Goal: Transaction & Acquisition: Purchase product/service

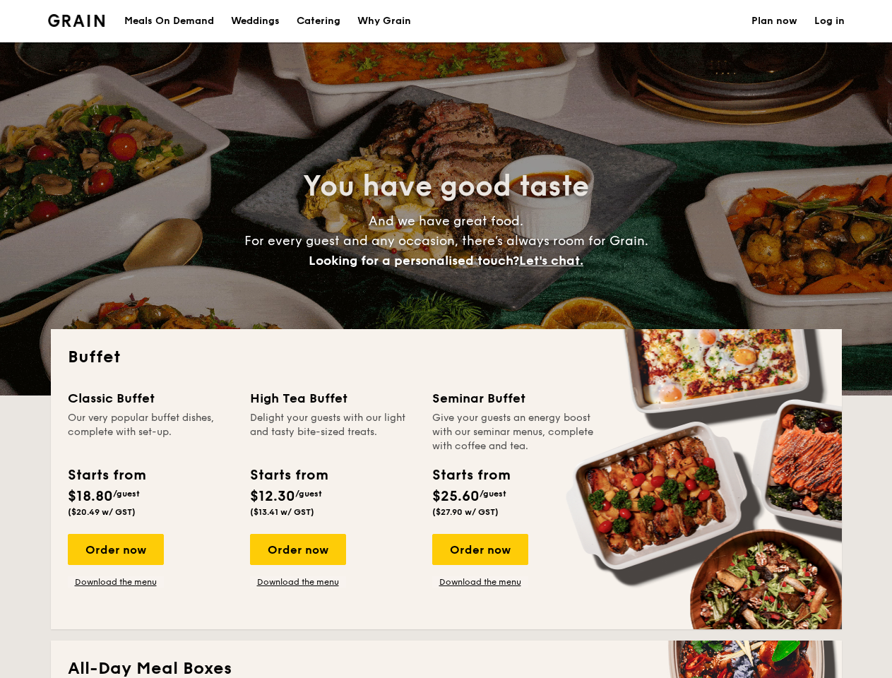
select select
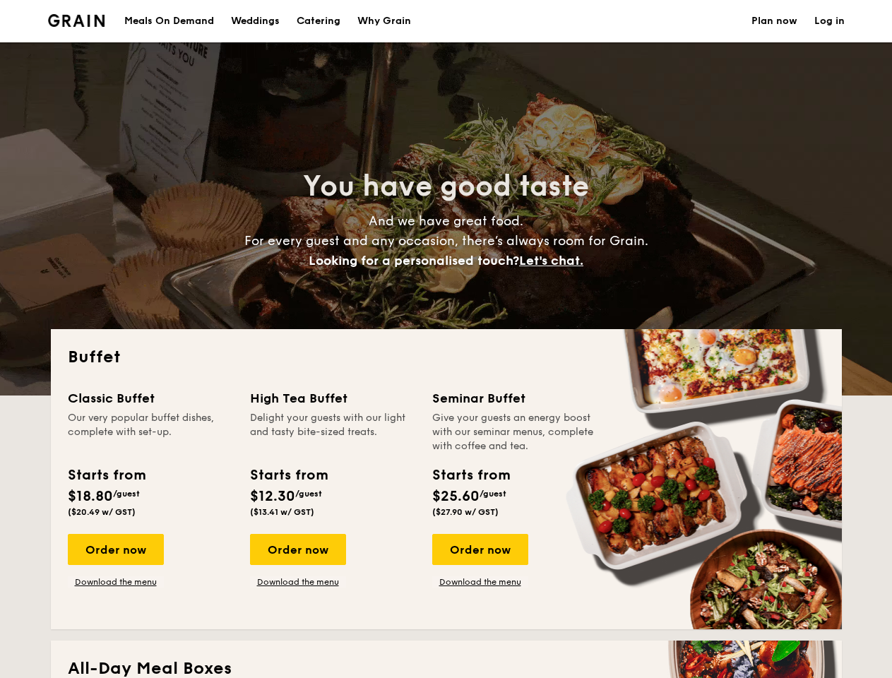
click at [446, 339] on div "Buffet Classic Buffet Our very popular buffet dishes, complete with set-up. Sta…" at bounding box center [446, 479] width 791 height 300
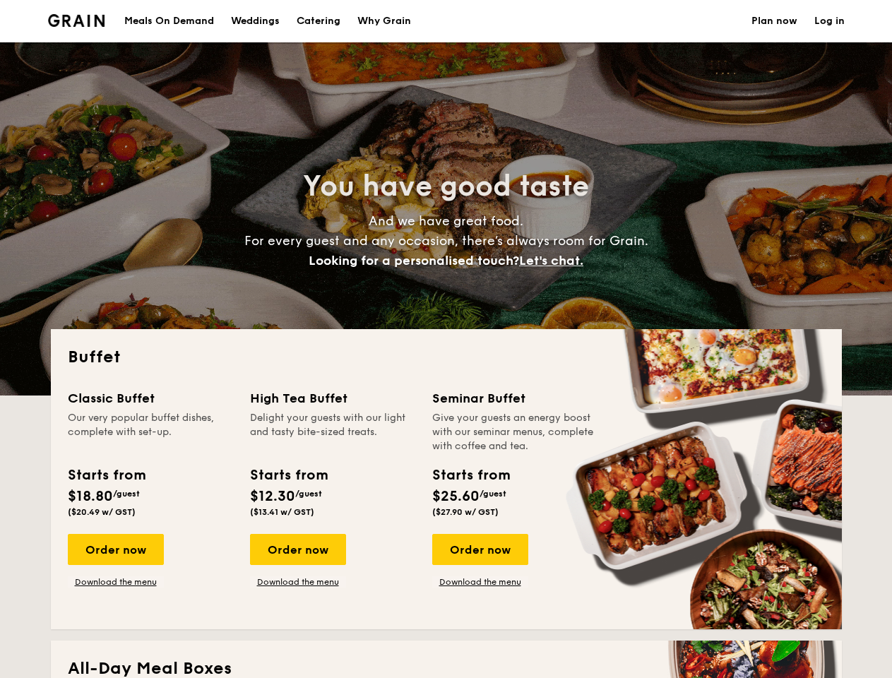
click at [830, 21] on link "Log in" at bounding box center [830, 21] width 30 height 42
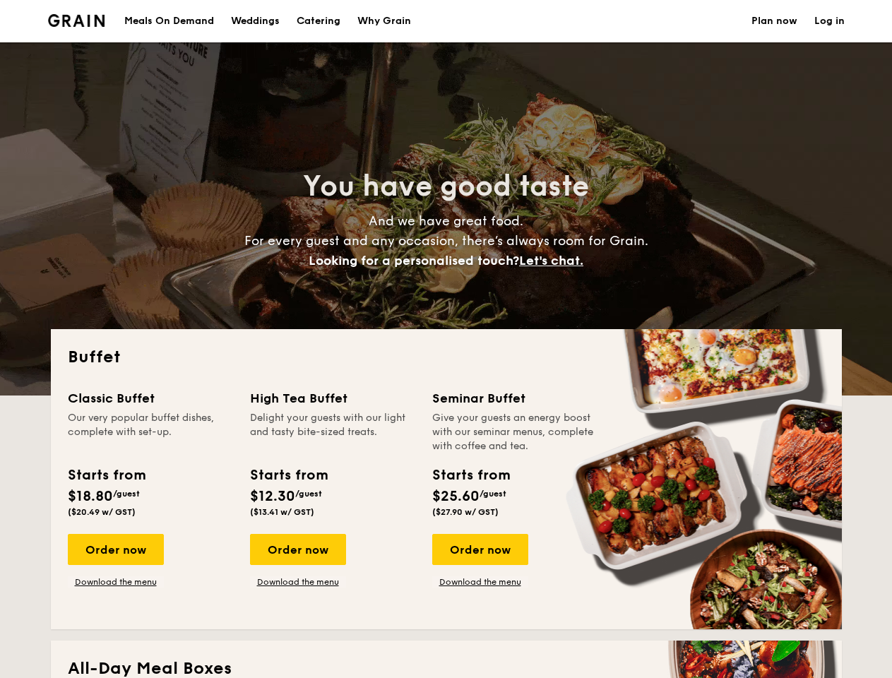
click at [555, 261] on span "Let's chat." at bounding box center [551, 261] width 64 height 16
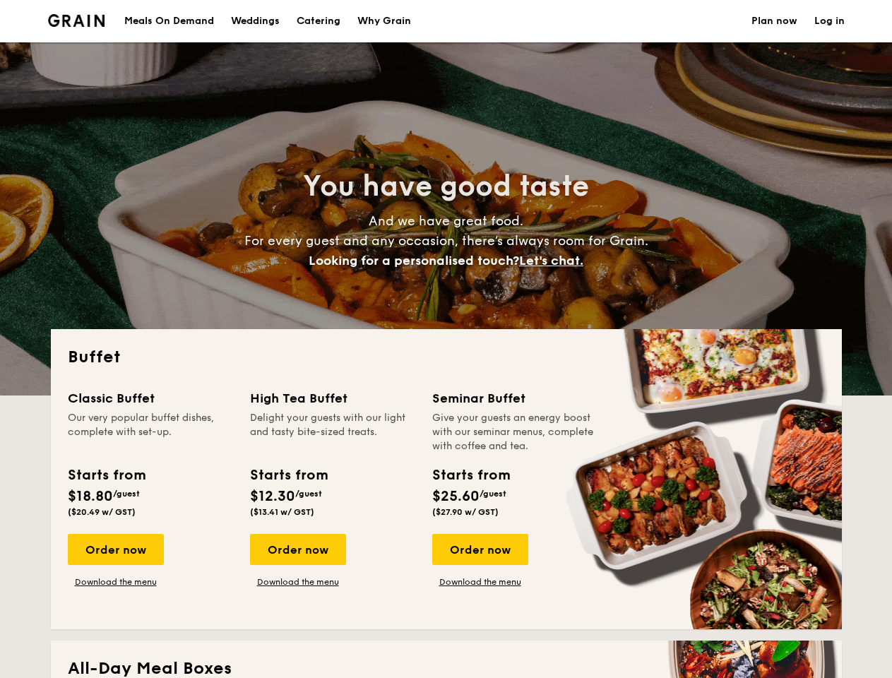
click at [115, 550] on div "Order now" at bounding box center [116, 549] width 96 height 31
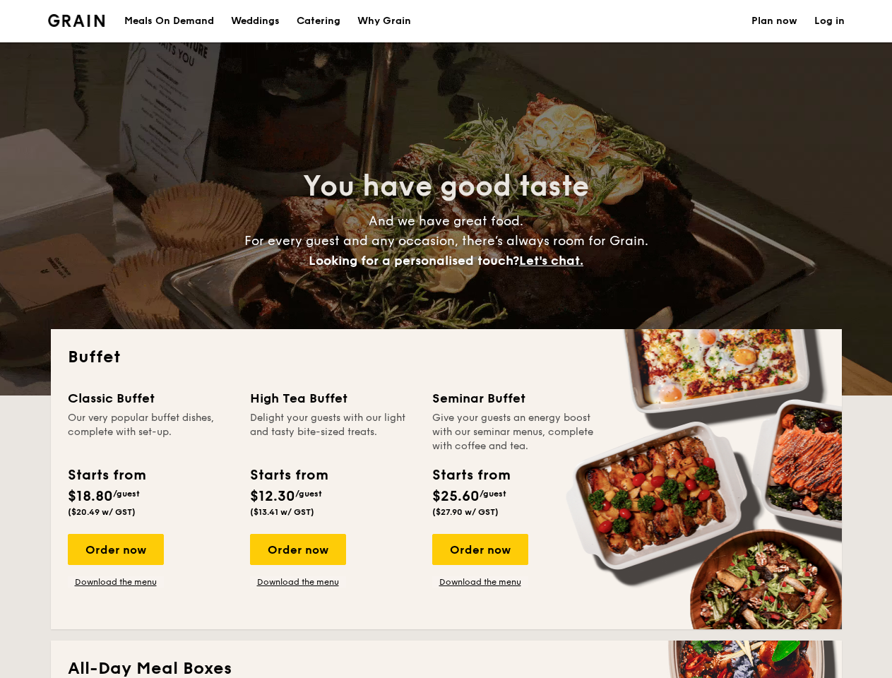
click at [297, 550] on div "Order now" at bounding box center [298, 549] width 96 height 31
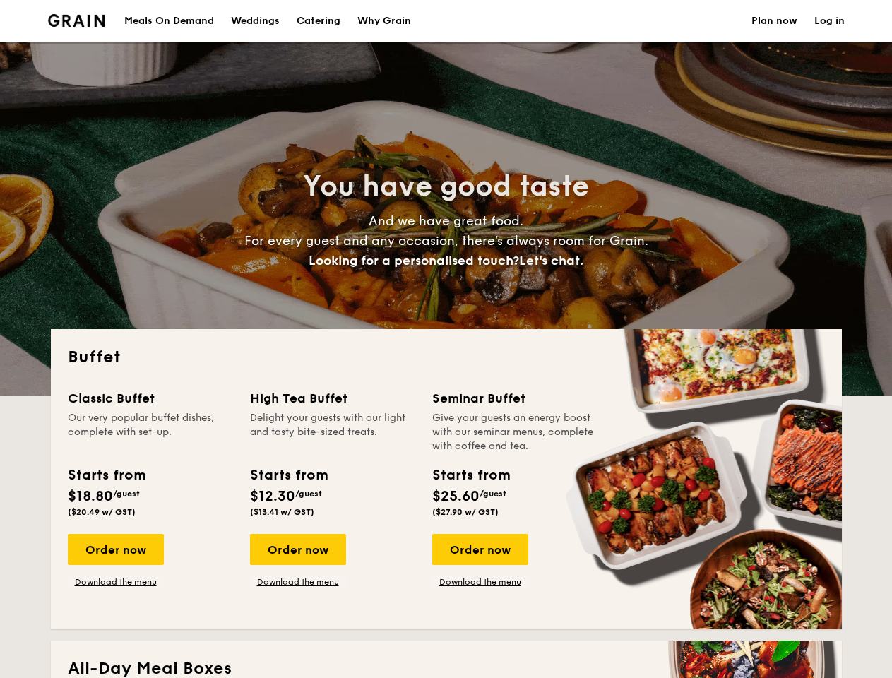
click at [480, 550] on div "Order now" at bounding box center [480, 549] width 96 height 31
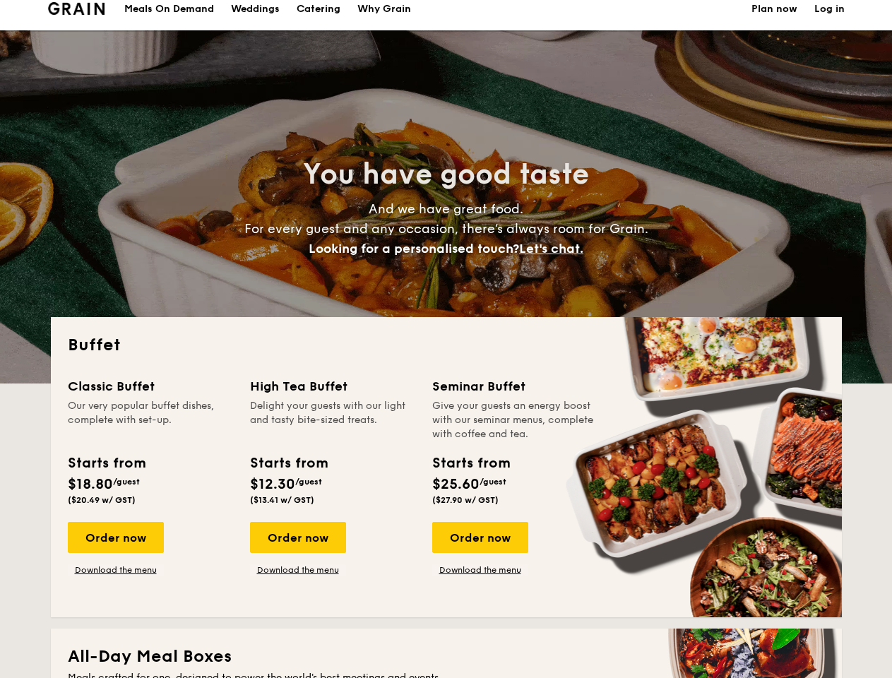
scroll to position [2425, 0]
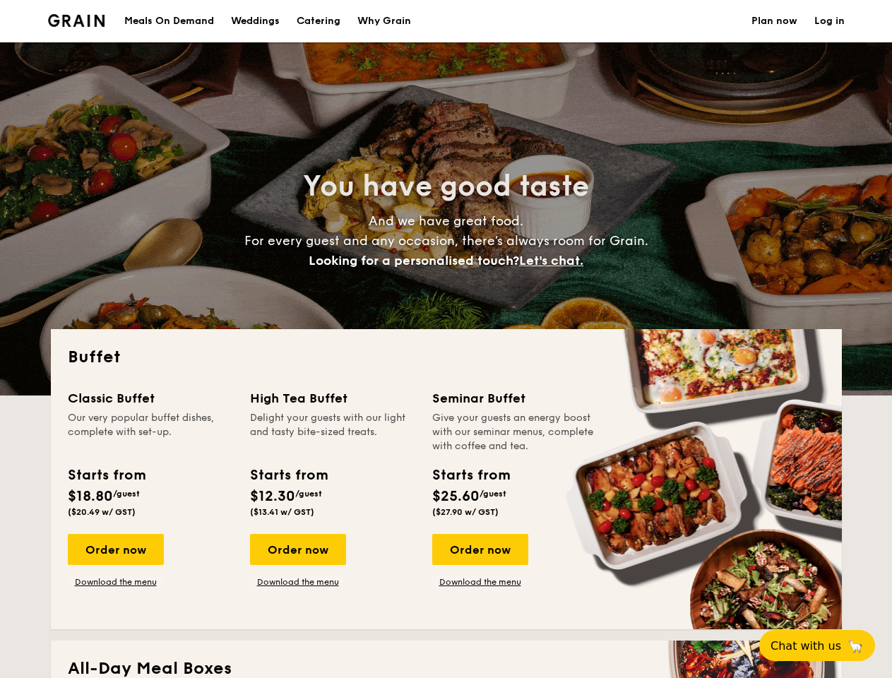
select select
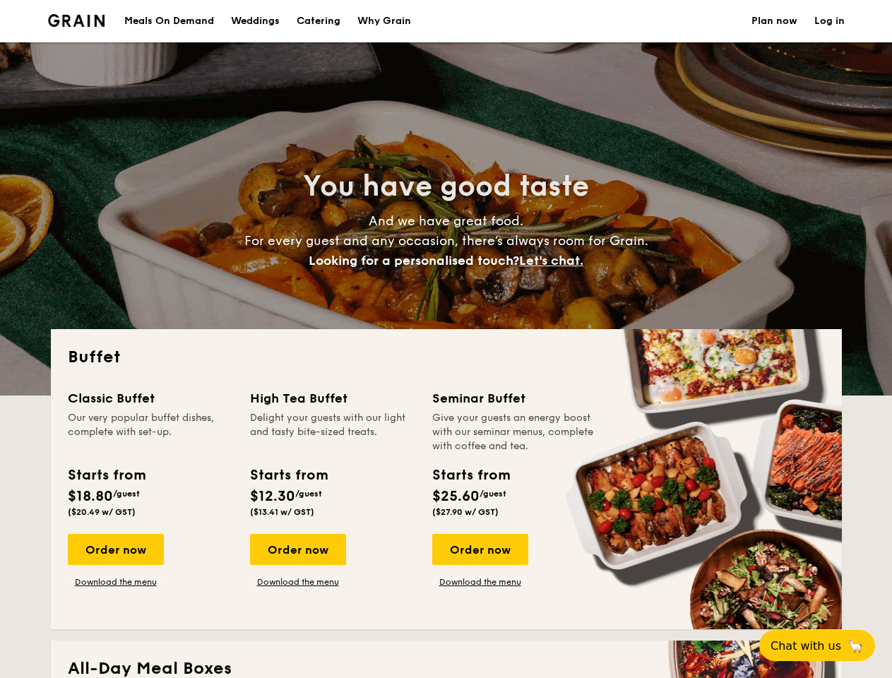
click at [446, 339] on div "Buffet Classic Buffet Our very popular buffet dishes, complete with set-up. Sta…" at bounding box center [446, 479] width 791 height 300
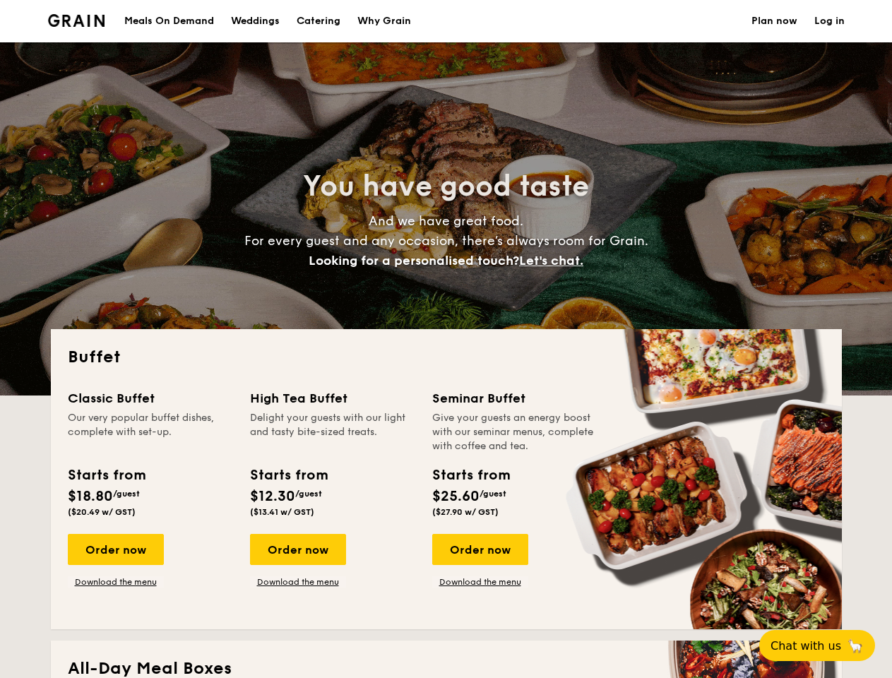
click at [830, 21] on link "Log in" at bounding box center [830, 21] width 30 height 42
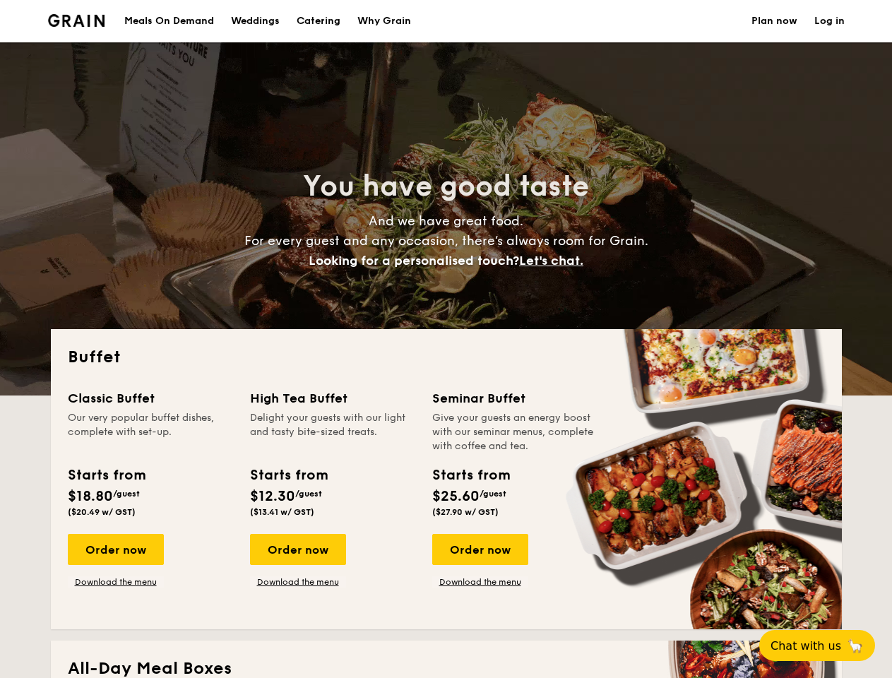
click at [555, 261] on span "Let's chat." at bounding box center [551, 261] width 64 height 16
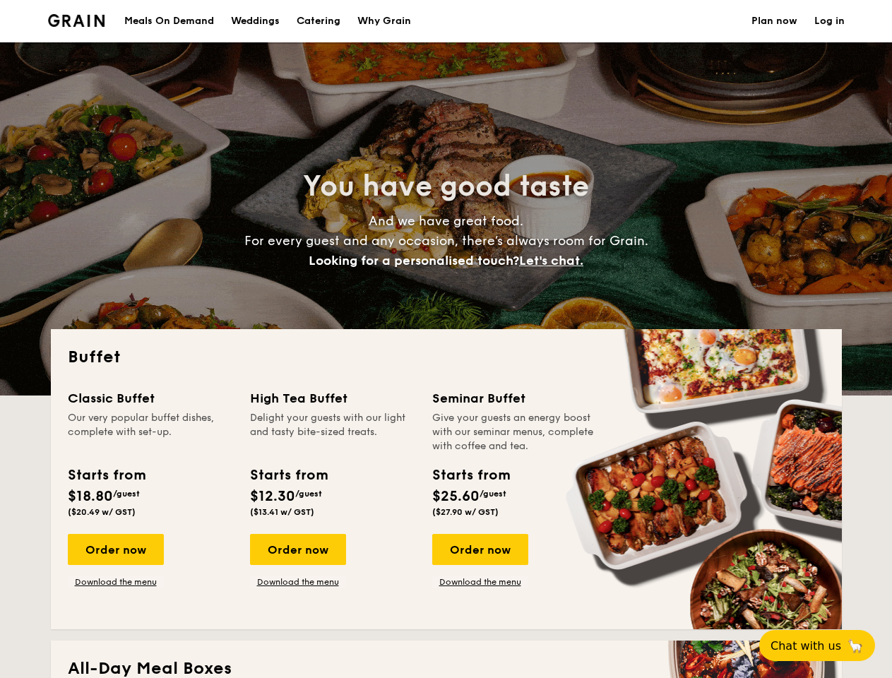
click at [115, 550] on div "Order now" at bounding box center [116, 549] width 96 height 31
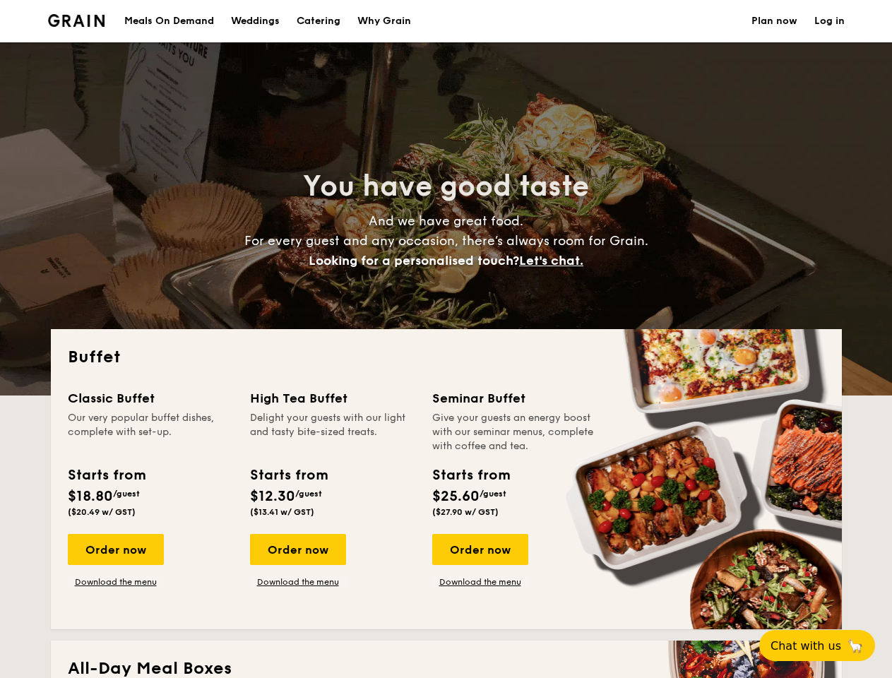
click at [297, 550] on div "Order now" at bounding box center [298, 549] width 96 height 31
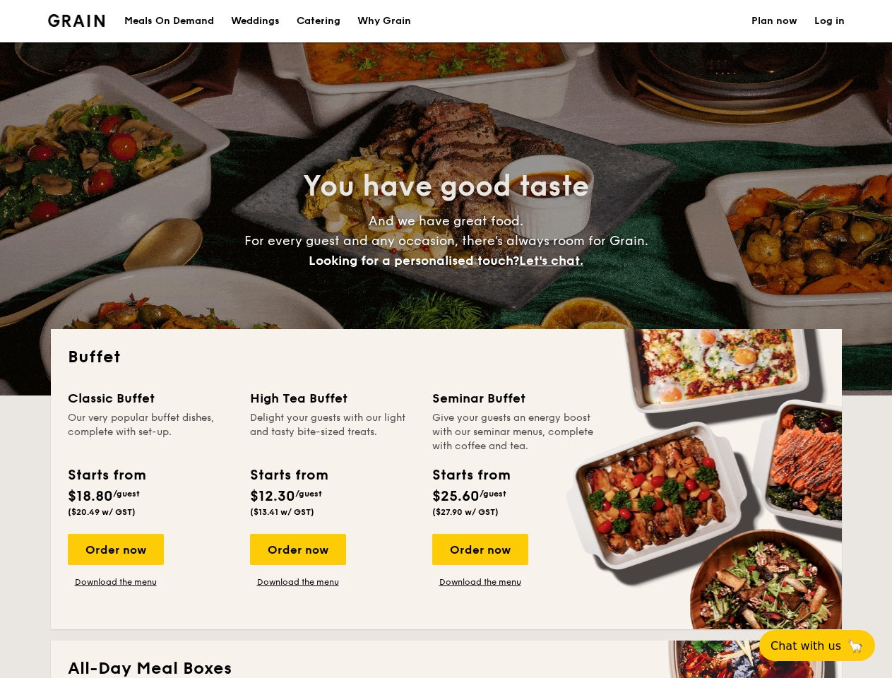
click at [480, 550] on div "Order now" at bounding box center [480, 549] width 96 height 31
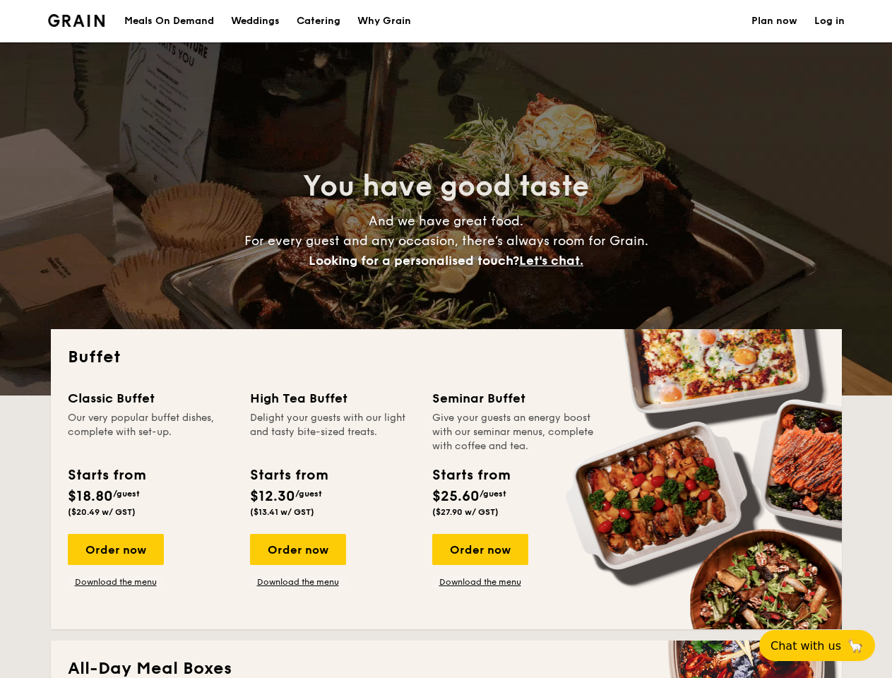
click at [825, 646] on span "Chat with us" at bounding box center [806, 646] width 71 height 13
